Goal: Contribute content: Contribute content

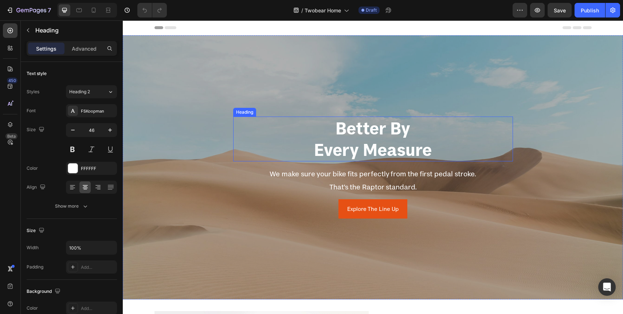
click at [241, 132] on h2 "better by every measure" at bounding box center [373, 139] width 280 height 45
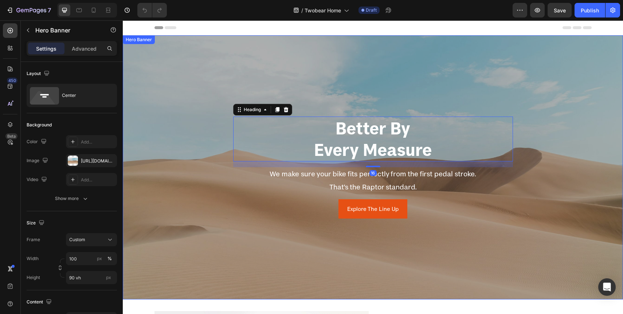
click at [170, 130] on div "Overlay" at bounding box center [373, 167] width 500 height 264
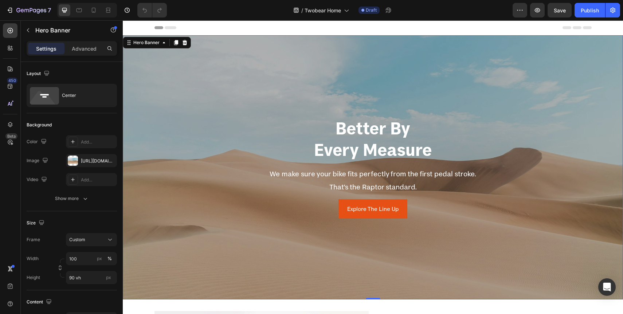
click at [198, 141] on div "Overlay" at bounding box center [373, 167] width 500 height 264
click at [202, 181] on div "Overlay" at bounding box center [373, 167] width 500 height 264
click at [71, 164] on div at bounding box center [73, 160] width 10 height 10
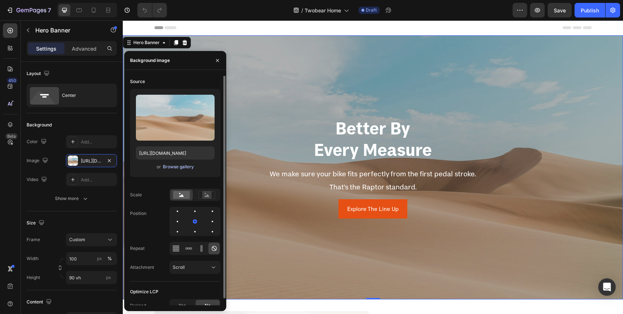
click at [173, 165] on div "Browse gallery" at bounding box center [178, 166] width 31 height 7
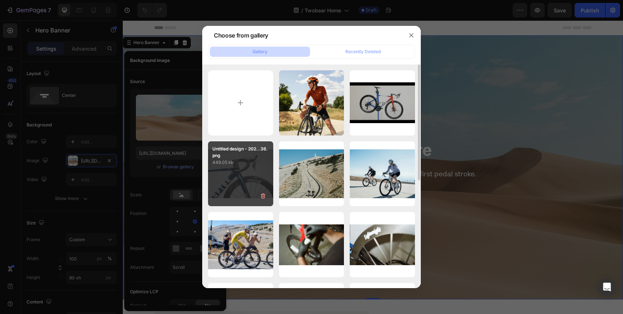
click at [241, 165] on p "449.05 kb" at bounding box center [240, 162] width 56 height 7
type input "https://cdn.shopify.com/s/files/1/0713/1453/8784/files/gempages_568449881476170…"
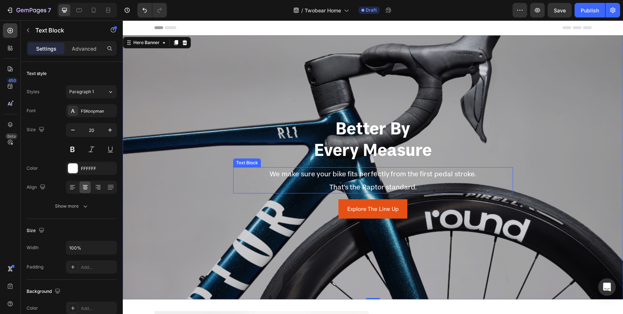
click at [510, 183] on p "That's the Raptor standard." at bounding box center [373, 186] width 280 height 13
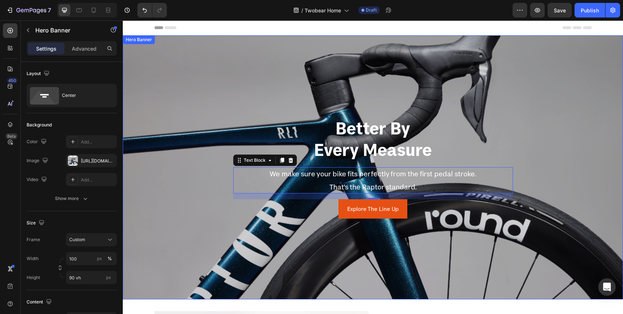
click at [524, 253] on div "Overlay" at bounding box center [373, 167] width 500 height 264
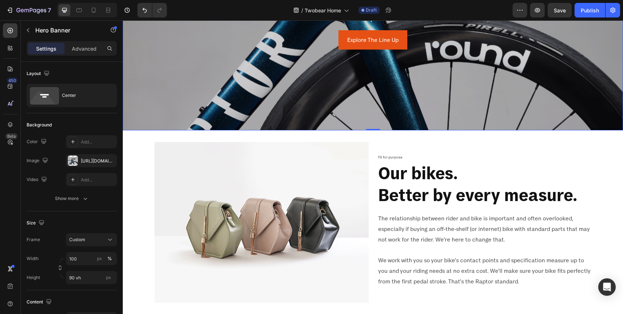
scroll to position [175, 0]
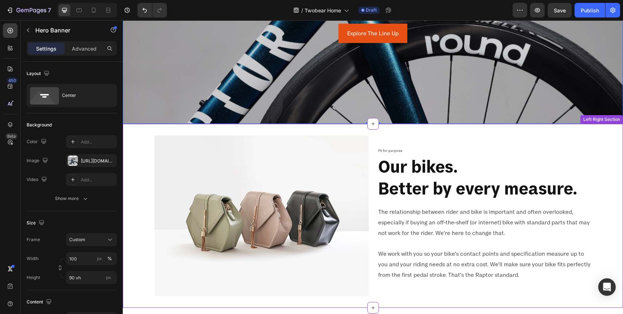
click at [301, 225] on img at bounding box center [261, 215] width 214 height 161
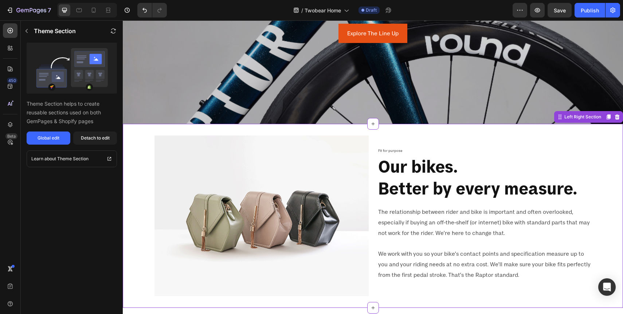
click at [289, 224] on img at bounding box center [261, 215] width 214 height 161
click at [197, 189] on img at bounding box center [261, 215] width 214 height 161
click at [223, 199] on img at bounding box center [261, 215] width 214 height 161
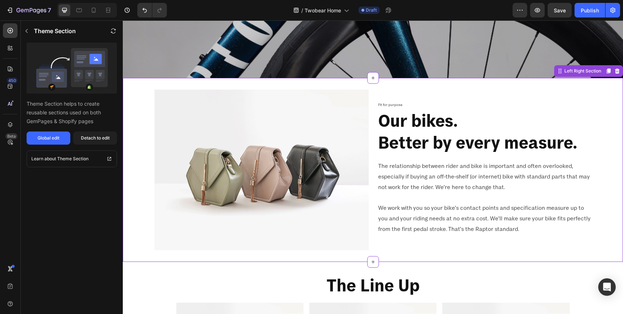
click at [291, 165] on img at bounding box center [261, 170] width 214 height 161
click at [31, 33] on button "button" at bounding box center [27, 31] width 12 height 12
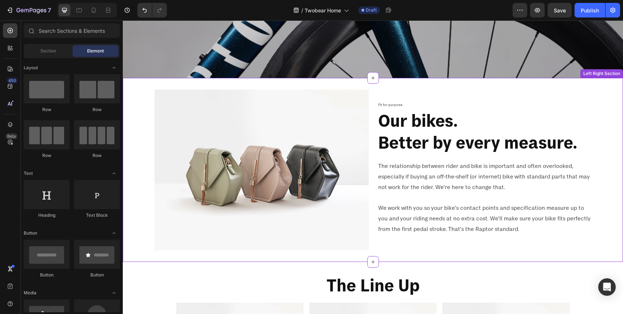
click at [242, 197] on img at bounding box center [261, 170] width 214 height 161
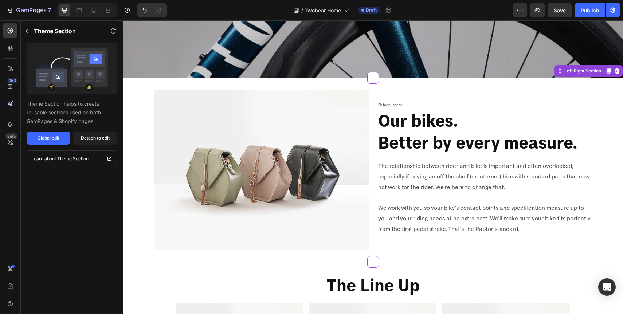
click at [295, 177] on img at bounding box center [261, 170] width 214 height 161
click at [278, 217] on img at bounding box center [261, 170] width 214 height 161
click at [225, 190] on img at bounding box center [261, 170] width 214 height 161
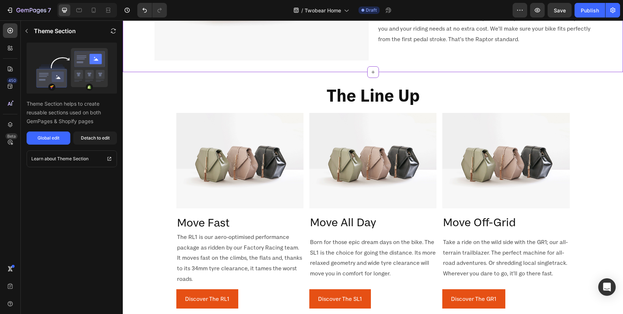
scroll to position [420, 0]
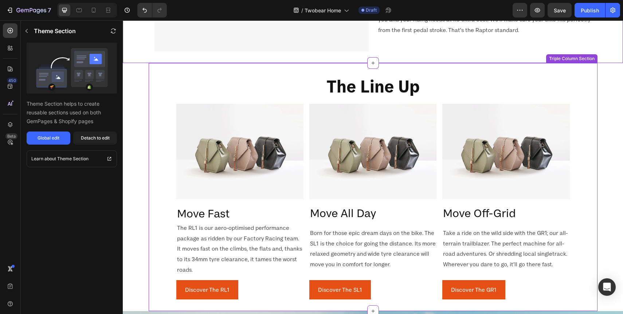
click at [237, 158] on img at bounding box center [239, 151] width 127 height 95
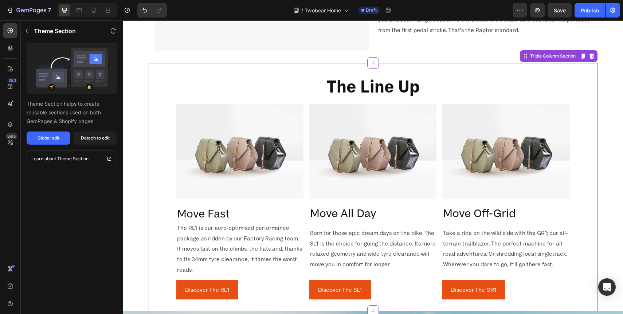
click at [245, 158] on img at bounding box center [239, 151] width 127 height 95
click at [225, 156] on img at bounding box center [239, 151] width 127 height 95
click at [205, 150] on img at bounding box center [239, 151] width 127 height 95
click at [29, 29] on icon "button" at bounding box center [27, 31] width 6 height 6
click at [214, 152] on img at bounding box center [239, 151] width 127 height 95
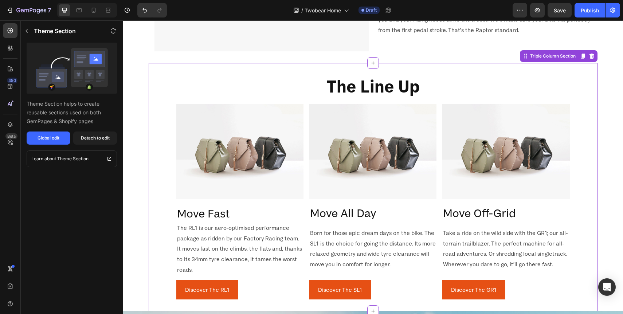
click at [335, 171] on img at bounding box center [372, 151] width 127 height 95
click at [239, 157] on img at bounding box center [239, 151] width 127 height 95
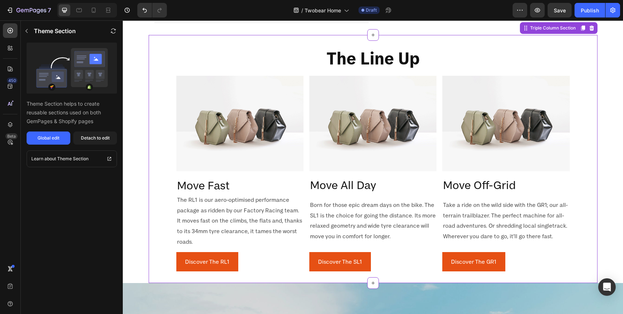
scroll to position [455, 0]
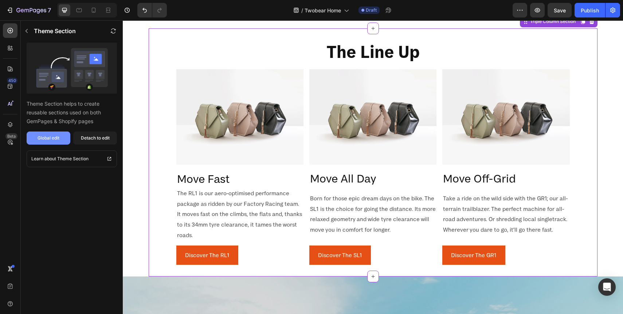
click at [46, 140] on div "Global edit" at bounding box center [49, 138] width 22 height 7
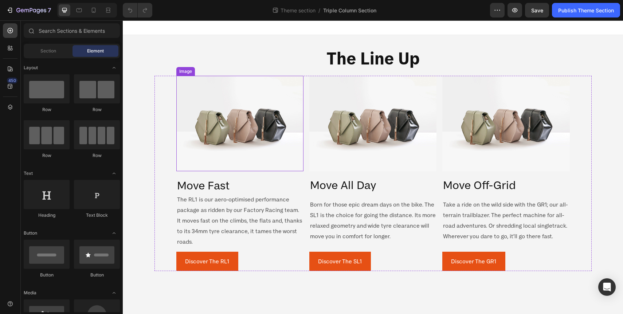
click at [224, 134] on img at bounding box center [239, 123] width 127 height 95
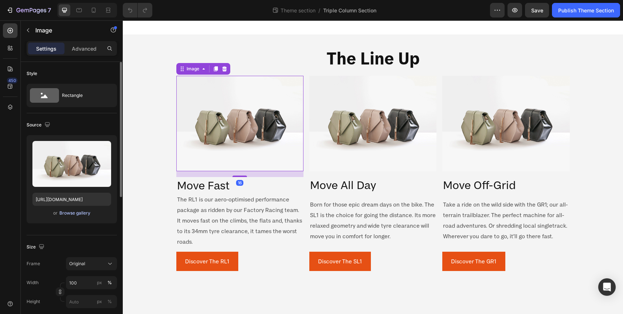
click at [78, 214] on div "Browse gallery" at bounding box center [74, 213] width 31 height 7
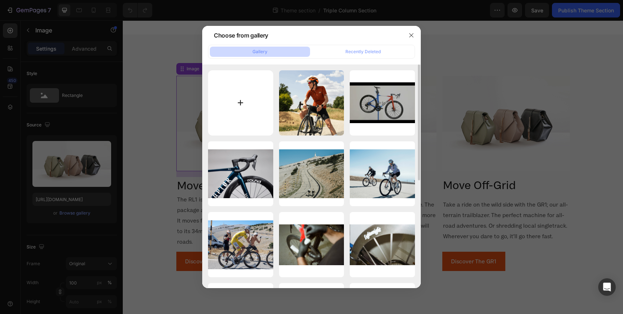
click at [239, 95] on input "file" at bounding box center [240, 102] width 65 height 65
click at [243, 105] on input "file" at bounding box center [240, 102] width 65 height 65
type input "C:\fakepath\ob-rl1-ow-1400x1400 (1).jpg"
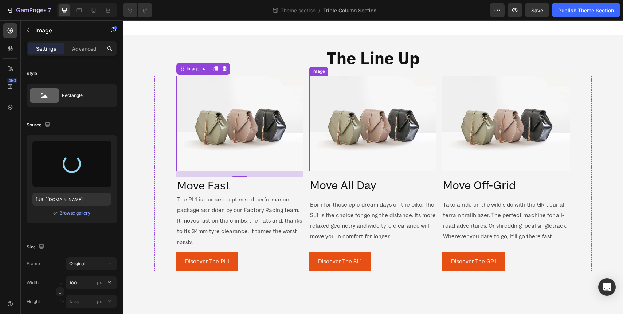
type input "[URL][DOMAIN_NAME]"
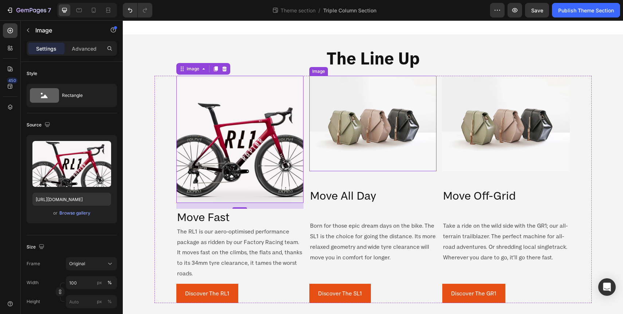
click at [377, 150] on img at bounding box center [372, 123] width 127 height 95
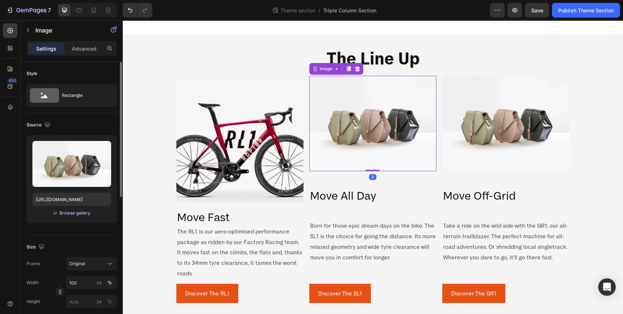
click at [75, 213] on div "Browse gallery" at bounding box center [74, 213] width 31 height 7
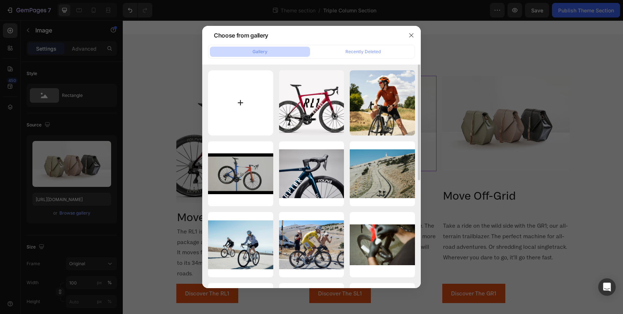
click at [237, 106] on input "file" at bounding box center [240, 102] width 65 height 65
click at [414, 33] on button "button" at bounding box center [411, 35] width 12 height 12
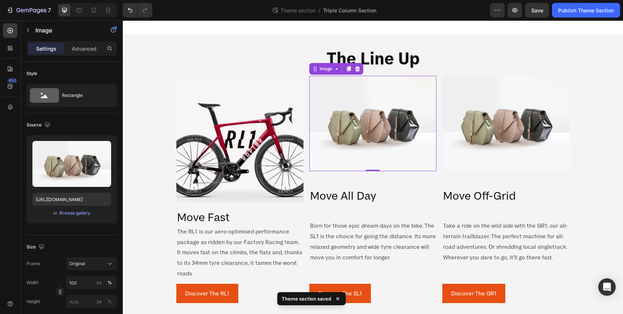
click at [384, 121] on img at bounding box center [372, 123] width 127 height 95
click at [76, 215] on div "Browse gallery" at bounding box center [74, 213] width 31 height 7
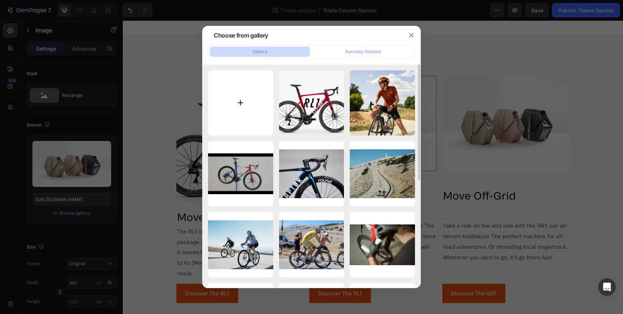
click at [229, 105] on input "file" at bounding box center [240, 102] width 65 height 65
type input "C:\fakepath\sl1-our-bikes-1400.jpg"
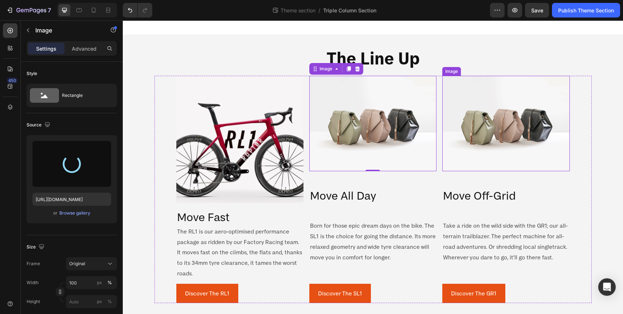
type input "[URL][DOMAIN_NAME]"
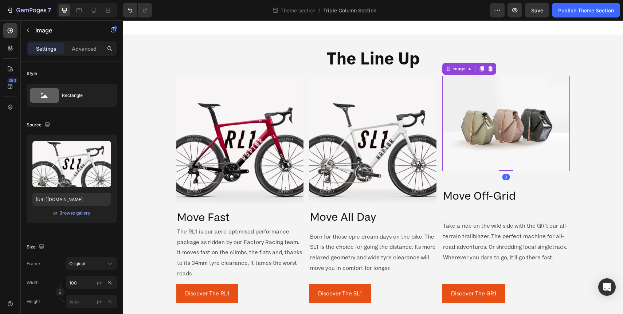
click at [512, 149] on img at bounding box center [505, 123] width 127 height 95
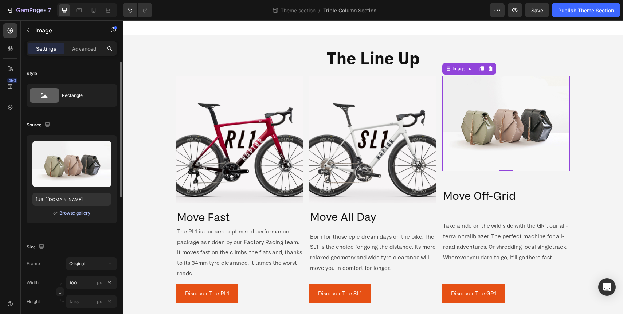
click at [79, 213] on div "Browse gallery" at bounding box center [74, 213] width 31 height 7
